Goal: Information Seeking & Learning: Learn about a topic

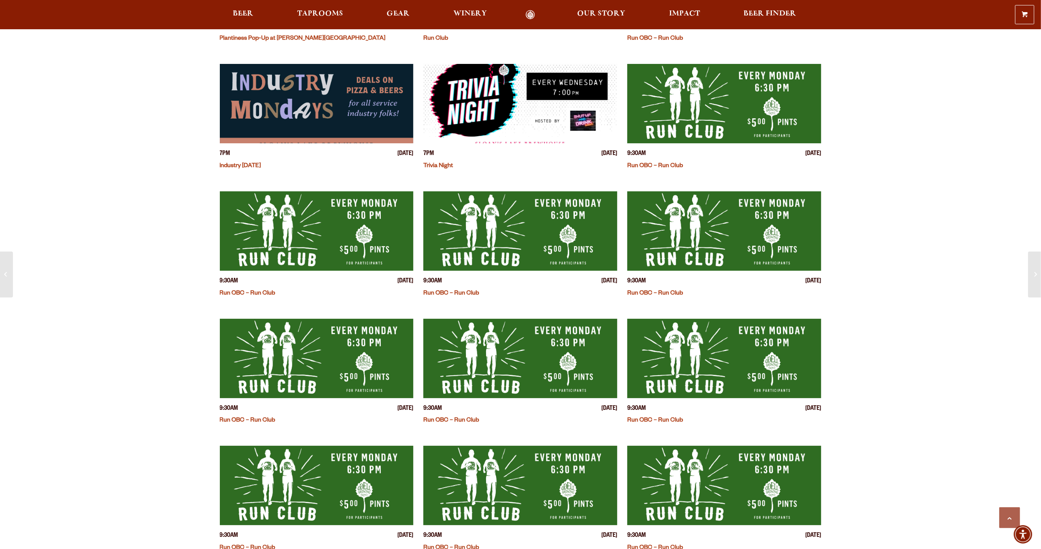
scroll to position [376, 0]
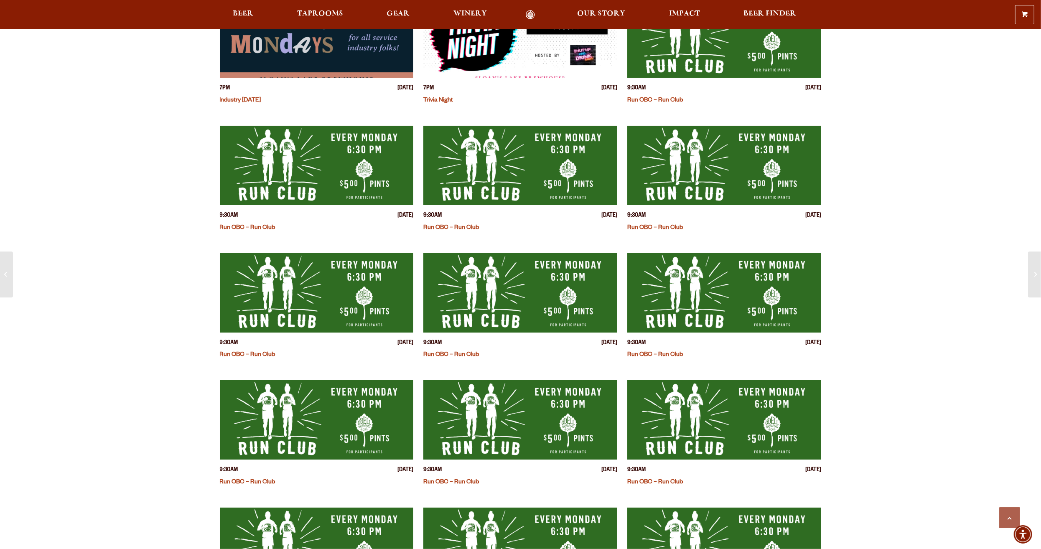
click at [519, 17] on link "Odell Home" at bounding box center [530, 15] width 31 height 10
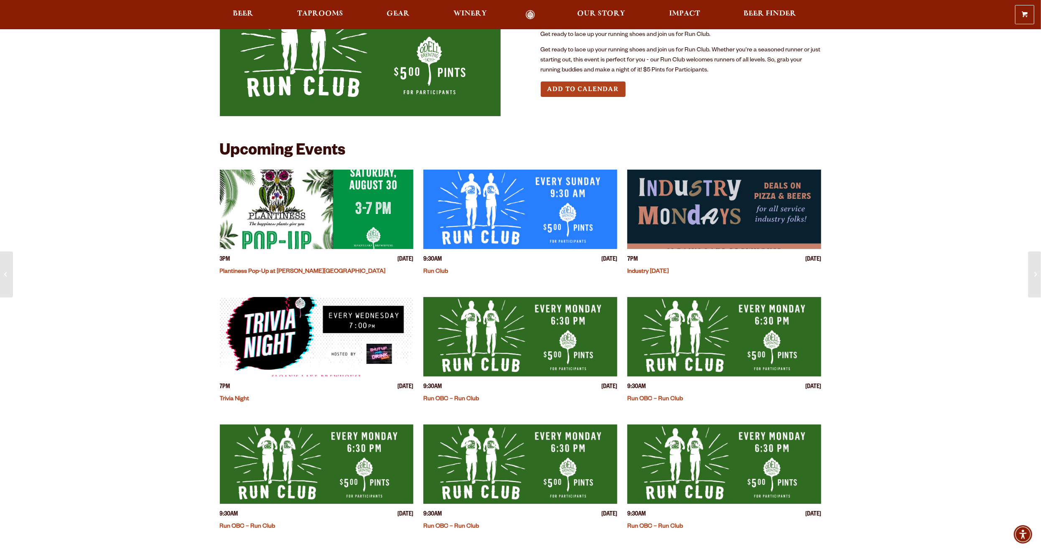
scroll to position [84, 0]
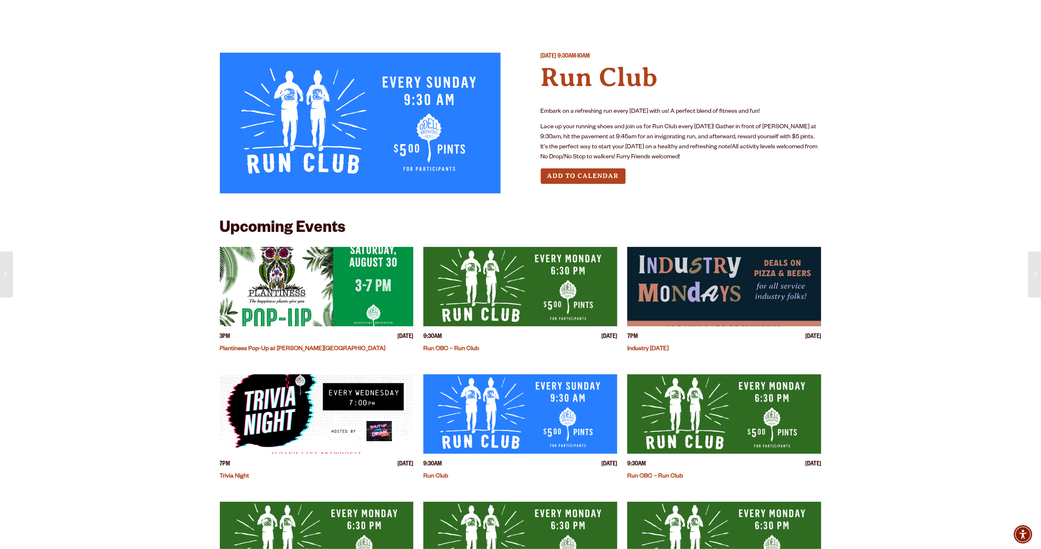
click at [427, 108] on img at bounding box center [360, 123] width 281 height 141
click at [363, 90] on img at bounding box center [360, 123] width 281 height 141
click at [584, 85] on h4 "Run Club" at bounding box center [681, 77] width 281 height 32
click at [553, 283] on img "View event details" at bounding box center [520, 286] width 194 height 79
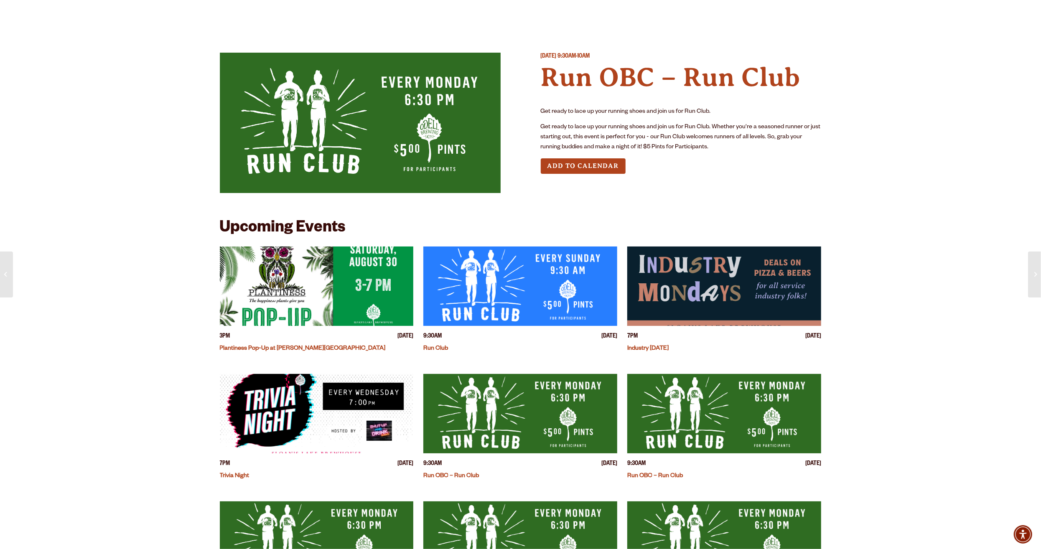
click at [571, 170] on button "Add to Calendar" at bounding box center [583, 165] width 85 height 15
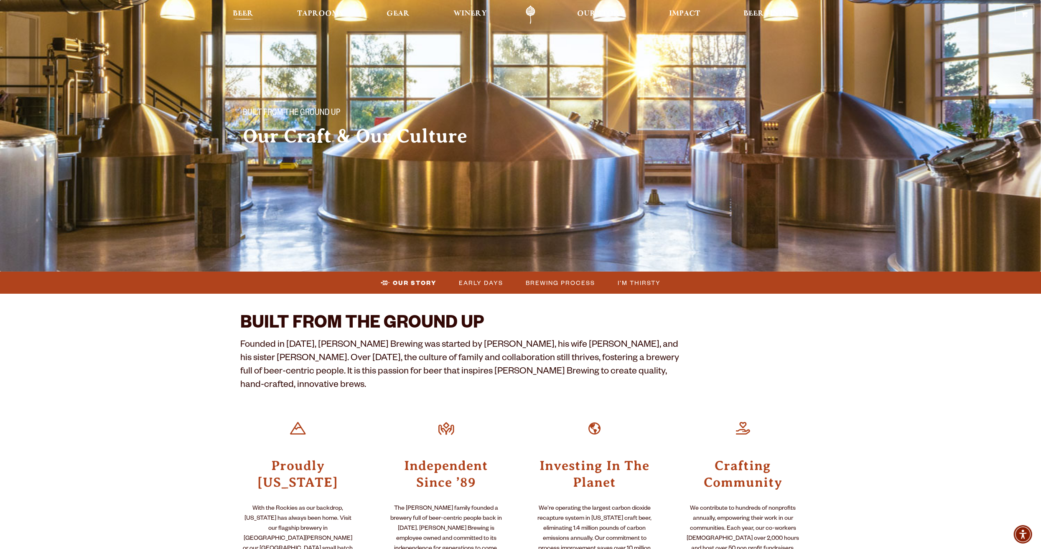
click at [242, 15] on span "Beer" at bounding box center [243, 13] width 20 height 7
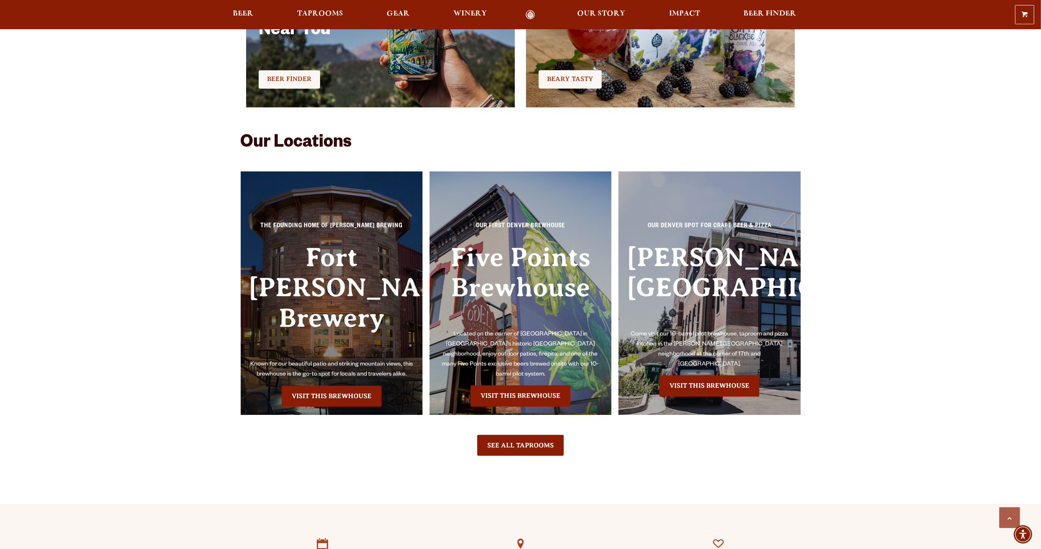
scroll to position [1963, 0]
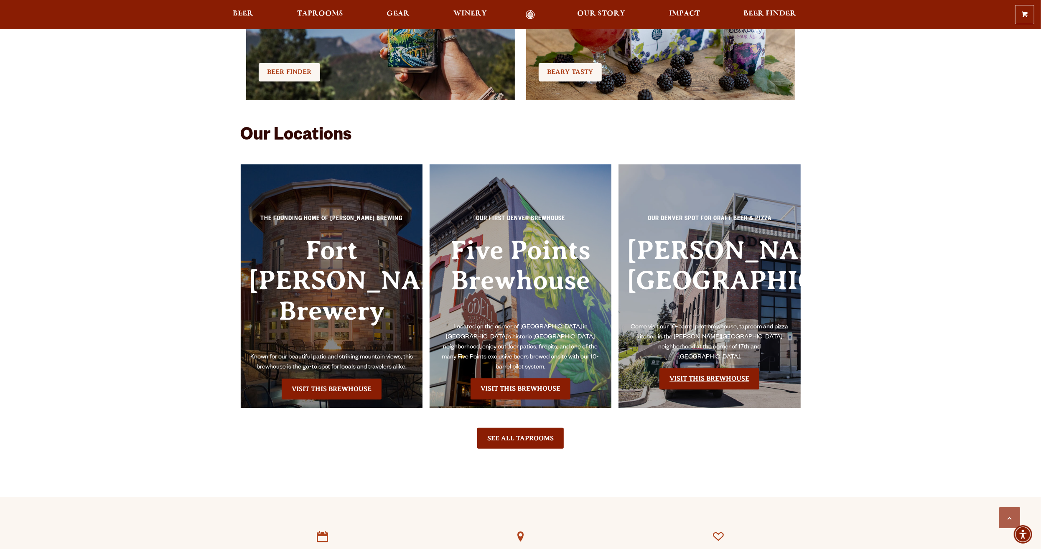
click at [703, 370] on link "Visit this Brewhouse" at bounding box center [709, 378] width 100 height 21
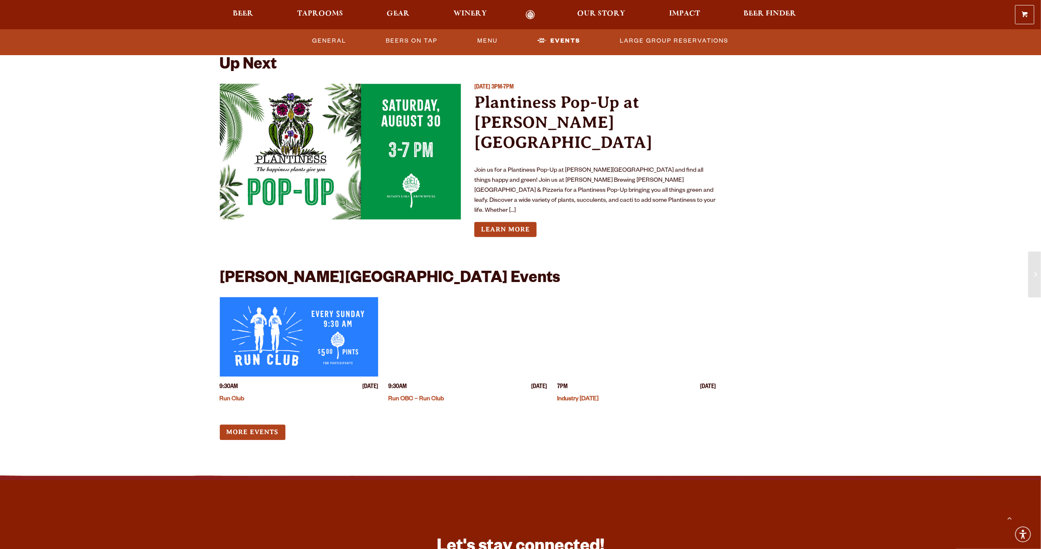
scroll to position [2075, 0]
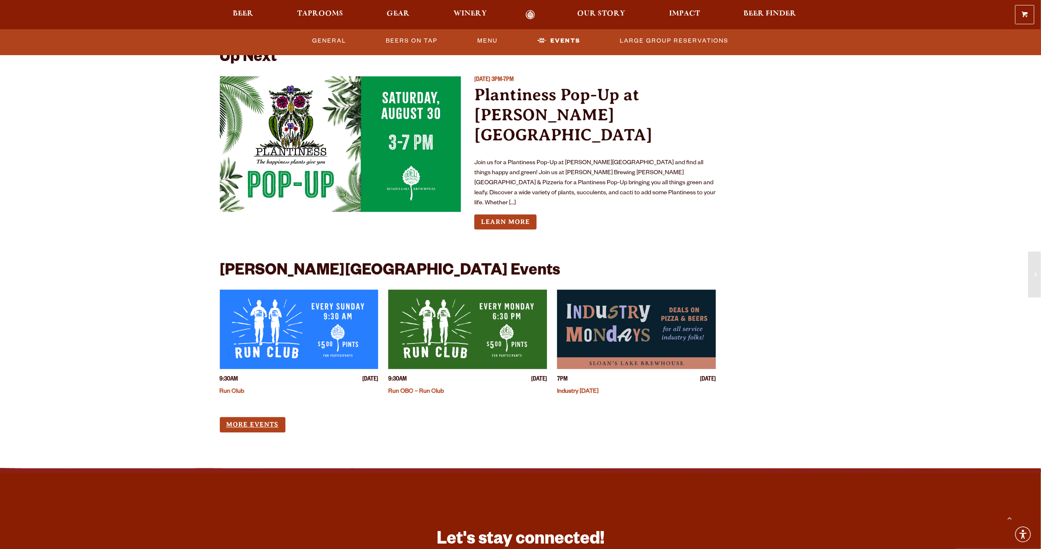
click at [259, 417] on link "More Events" at bounding box center [253, 424] width 66 height 15
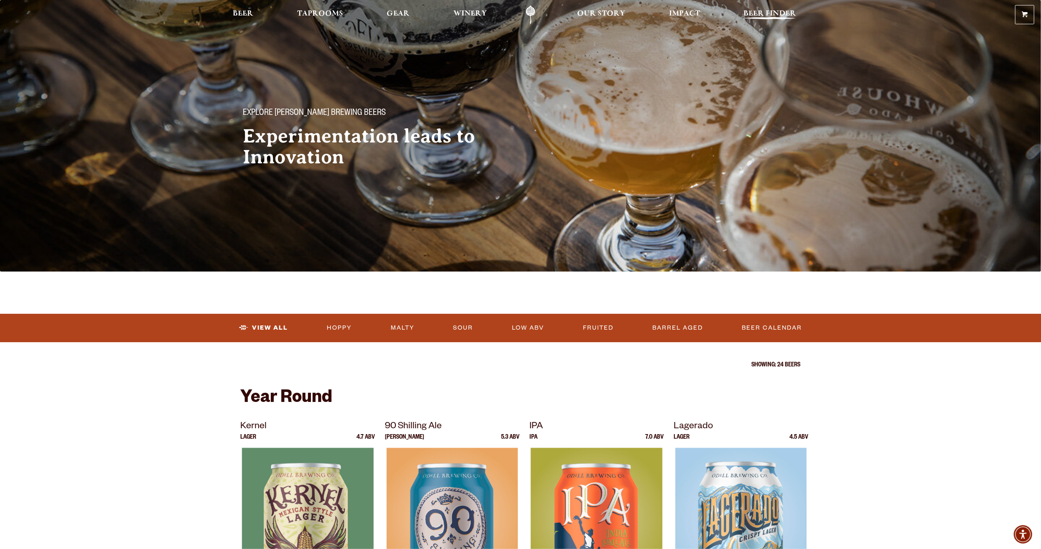
click at [787, 17] on span "Beer Finder" at bounding box center [769, 13] width 53 height 7
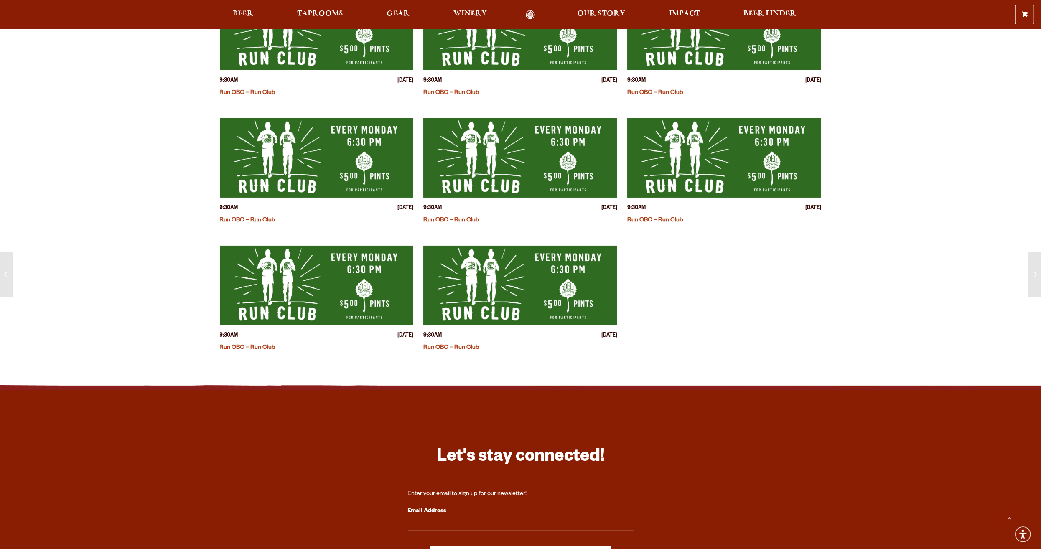
scroll to position [891, 0]
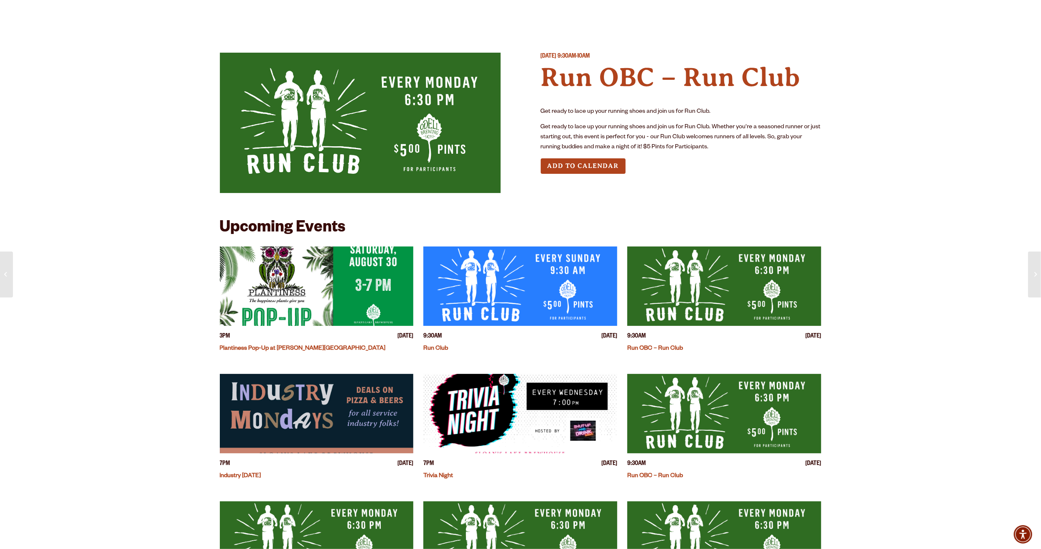
click at [566, 76] on h4 "Run OBC – Run Club" at bounding box center [681, 77] width 281 height 32
drag, startPoint x: 599, startPoint y: 74, endPoint x: 654, endPoint y: 75, distance: 55.2
click at [654, 75] on h4 "Run OBC – Run Club" at bounding box center [681, 77] width 281 height 32
copy h4 "OBC"
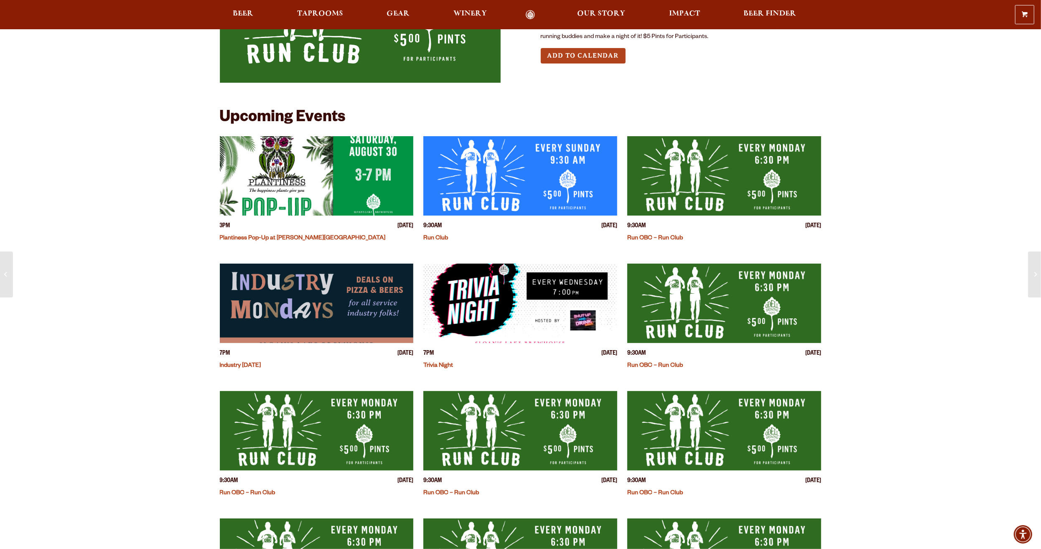
scroll to position [111, 0]
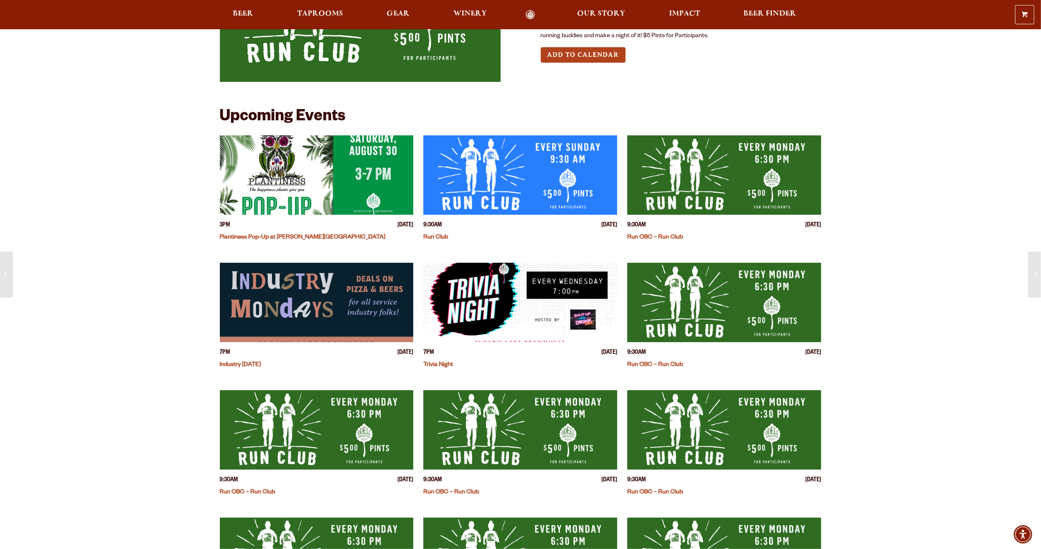
click at [315, 161] on img "View event details" at bounding box center [317, 174] width 194 height 79
click at [753, 177] on img "View event details" at bounding box center [724, 174] width 194 height 79
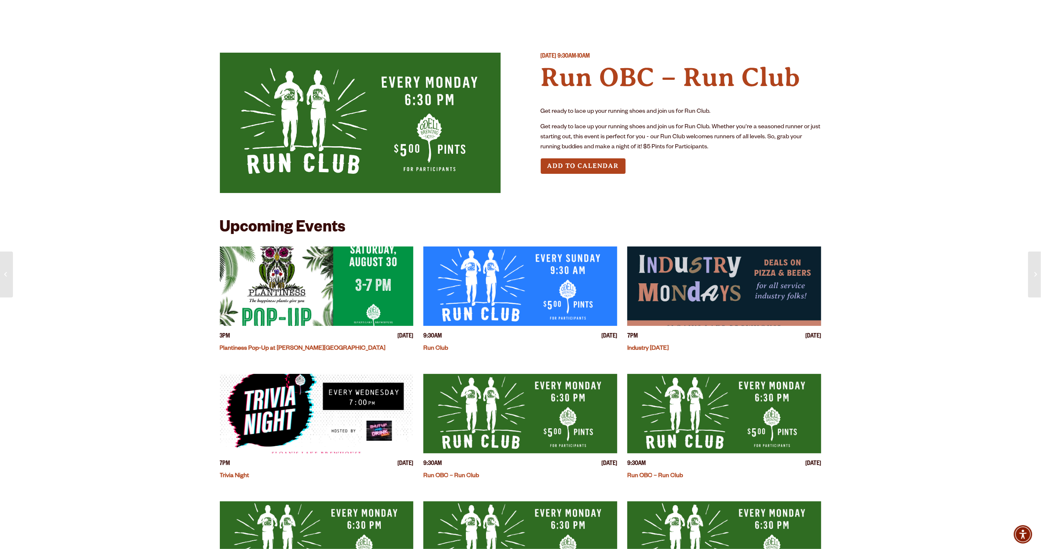
click at [402, 97] on img at bounding box center [360, 123] width 281 height 140
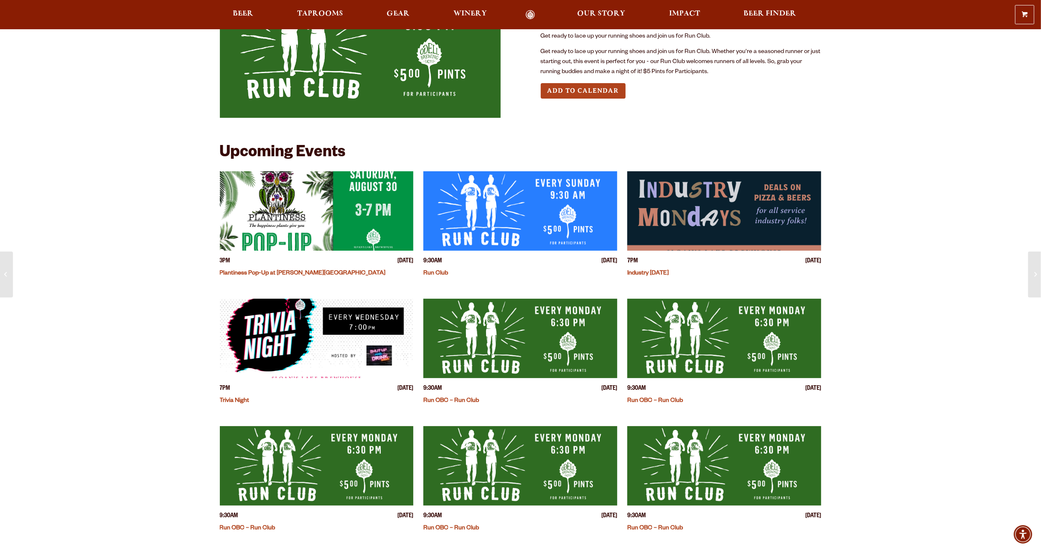
scroll to position [84, 0]
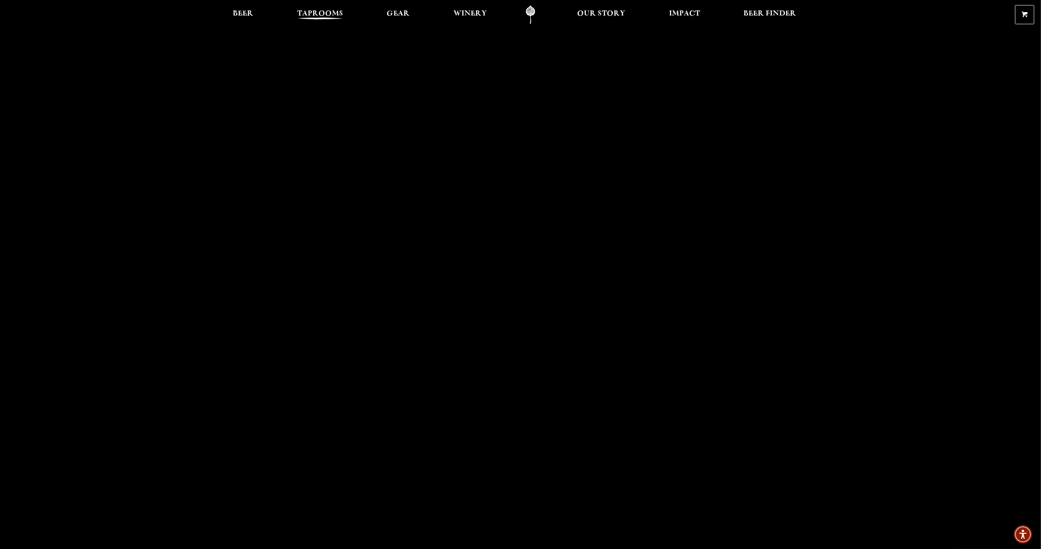
click at [322, 14] on span "Taprooms" at bounding box center [320, 13] width 46 height 7
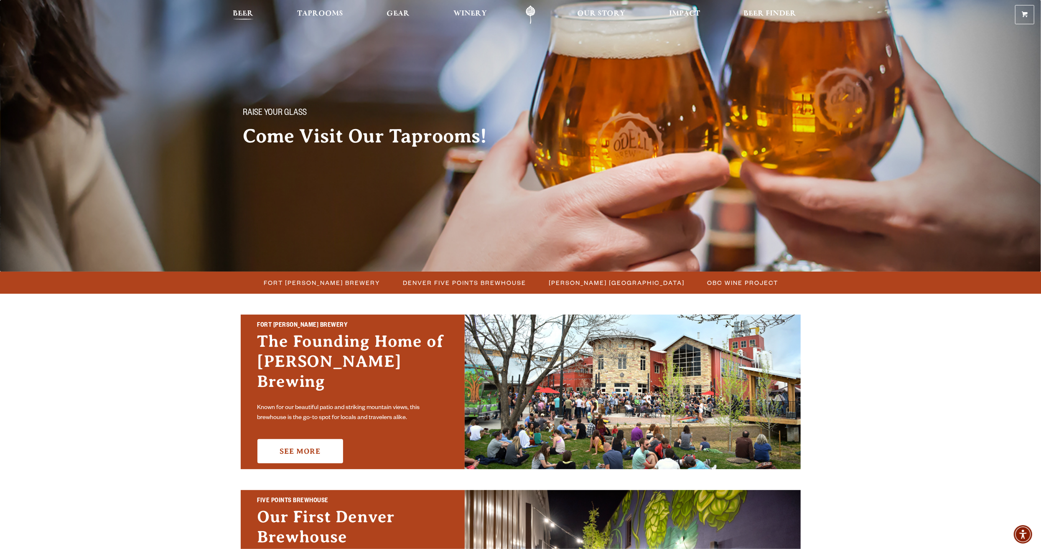
click at [250, 14] on span "Beer" at bounding box center [243, 13] width 20 height 7
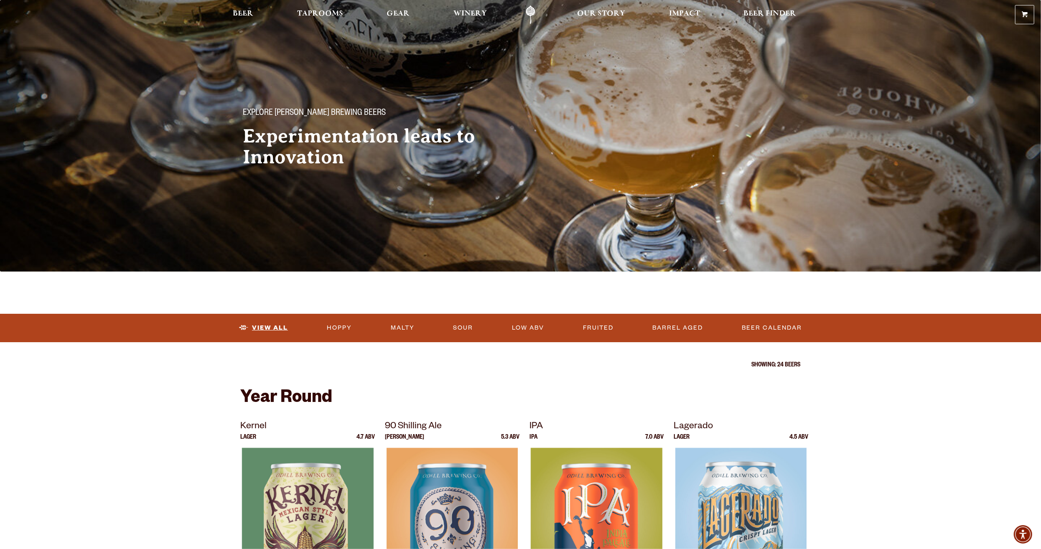
click at [279, 330] on link "View All" at bounding box center [264, 327] width 56 height 19
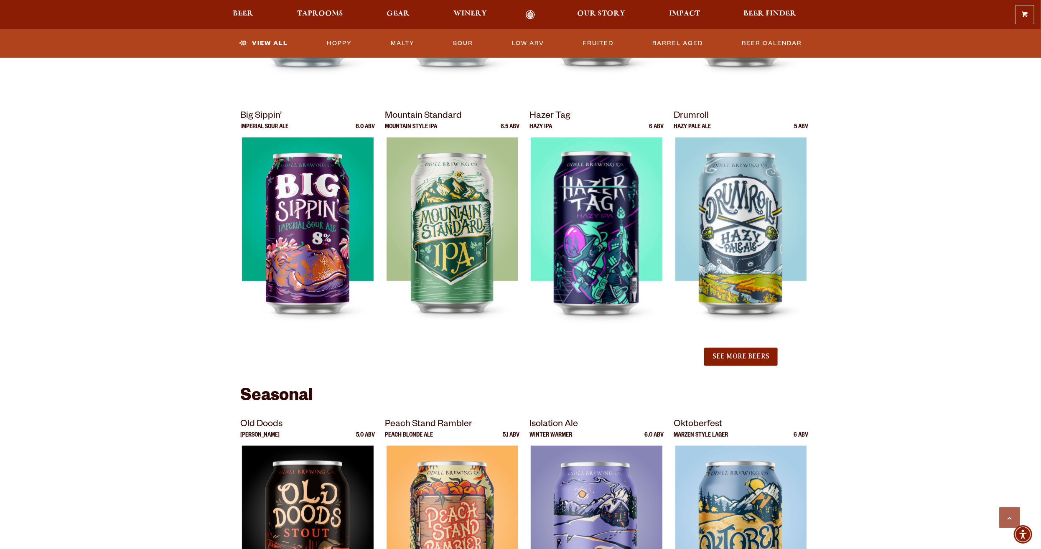
scroll to position [821, 0]
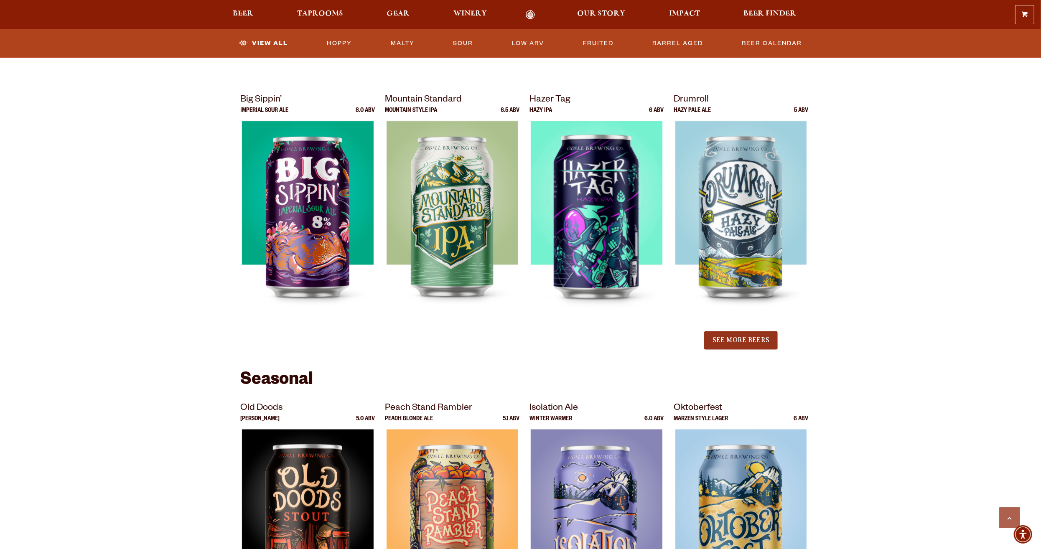
click at [740, 341] on button "See More Beers" at bounding box center [741, 340] width 74 height 18
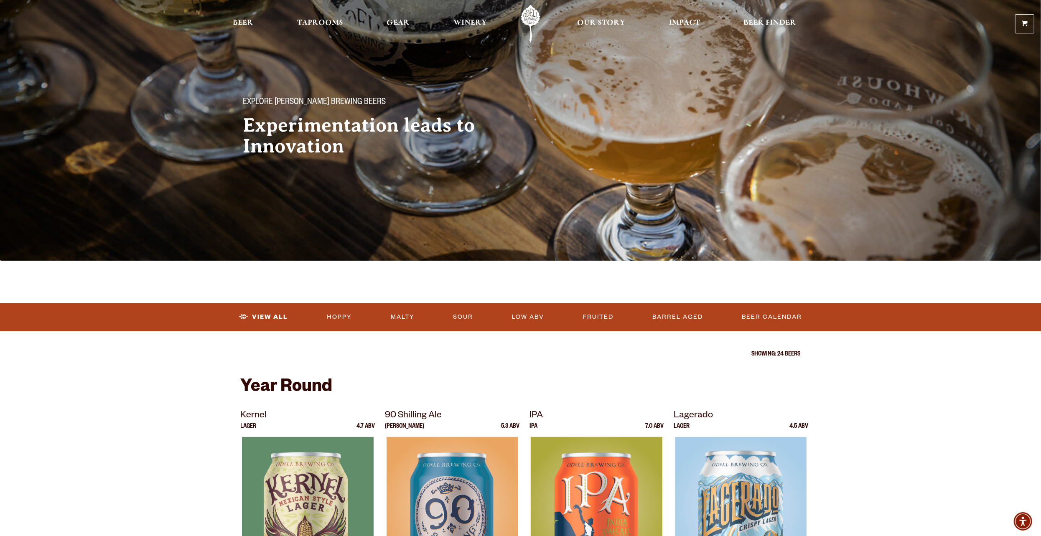
scroll to position [28, 0]
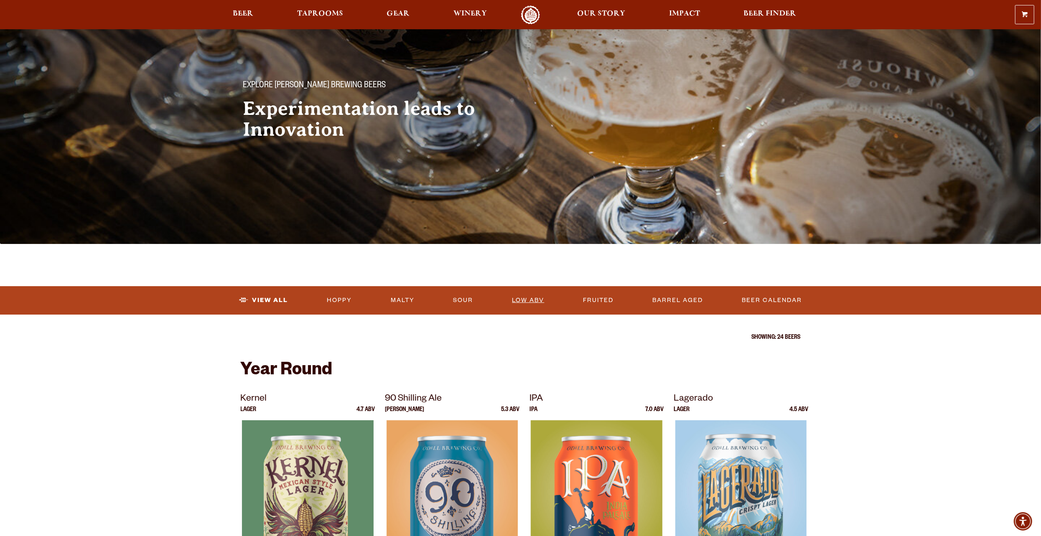
click at [527, 303] on link "Low ABV" at bounding box center [527, 300] width 39 height 19
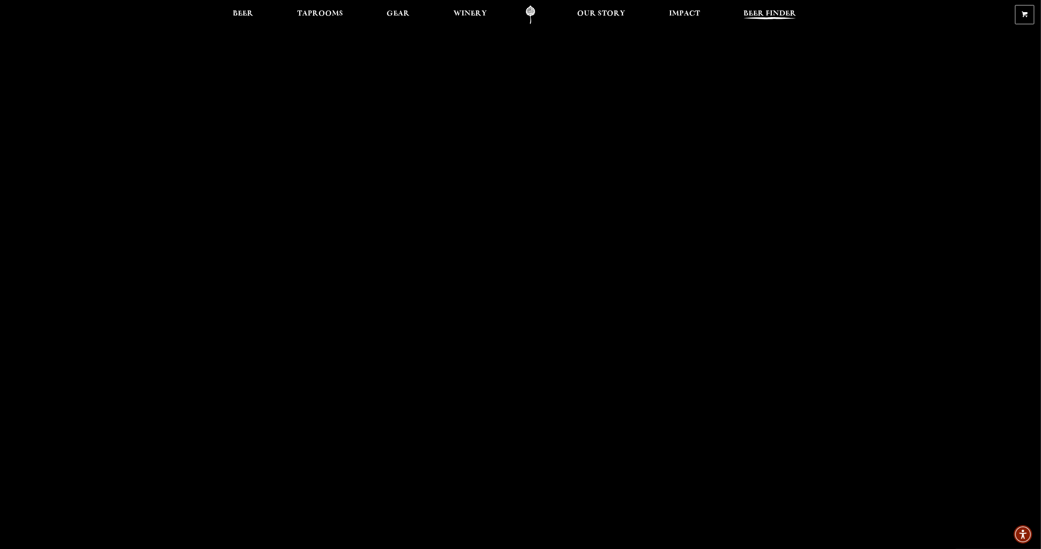
click at [772, 17] on span "Beer Finder" at bounding box center [769, 13] width 53 height 7
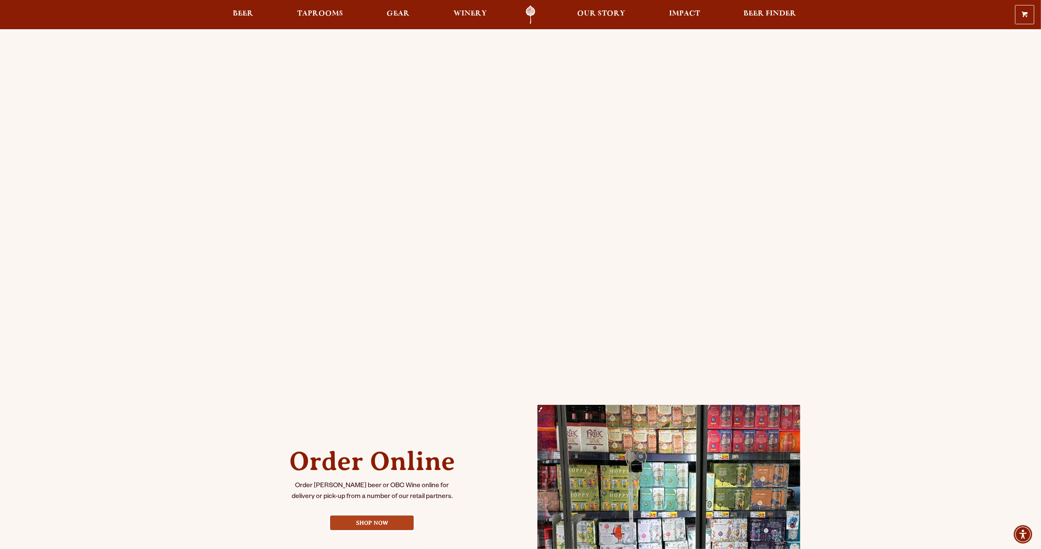
click at [1004, 152] on div "Order Online Order Odell beer or OBC Wine online for delivery or pick-up from a…" at bounding box center [520, 330] width 1041 height 599
click at [144, 202] on div "Order Online Order Odell beer or OBC Wine online for delivery or pick-up from a…" at bounding box center [520, 330] width 1041 height 599
